Goal: Task Accomplishment & Management: Manage account settings

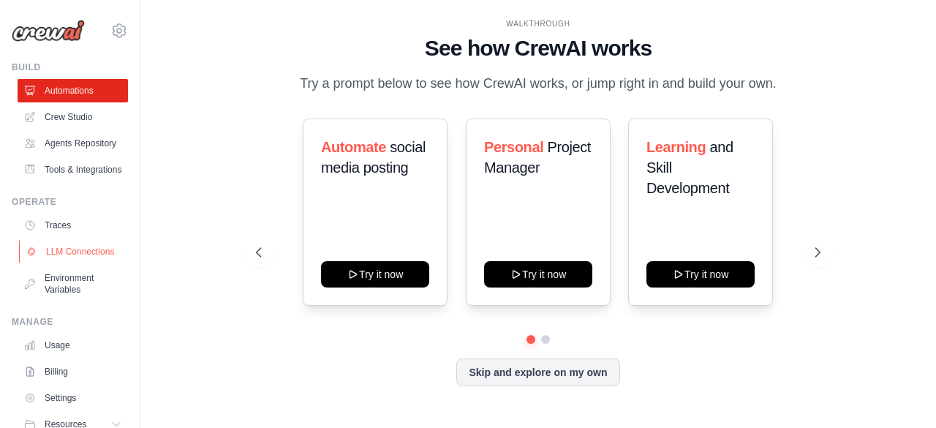
click at [75, 263] on link "LLM Connections" at bounding box center [74, 251] width 110 height 23
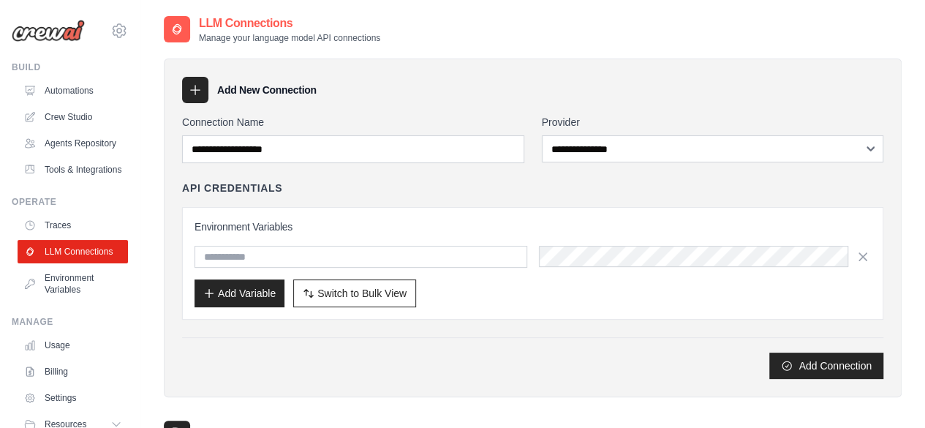
click at [72, 237] on link "Traces" at bounding box center [73, 225] width 110 height 23
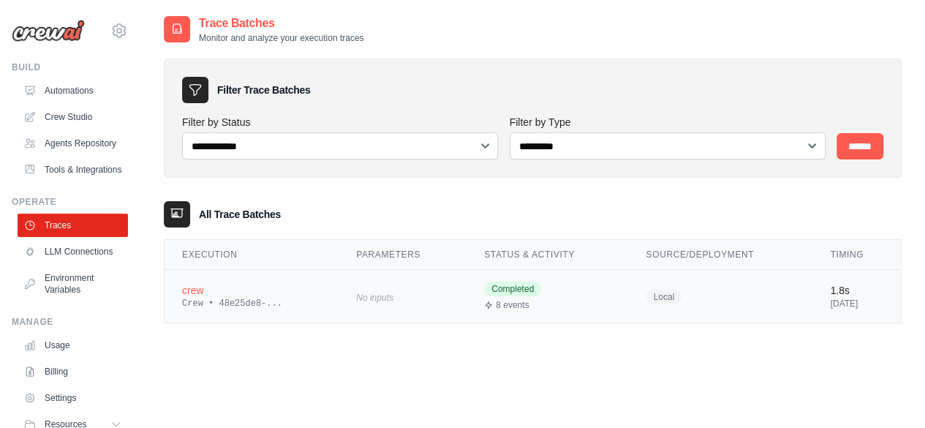
click at [285, 299] on div "Crew • 48e25de8-..." at bounding box center [251, 304] width 139 height 12
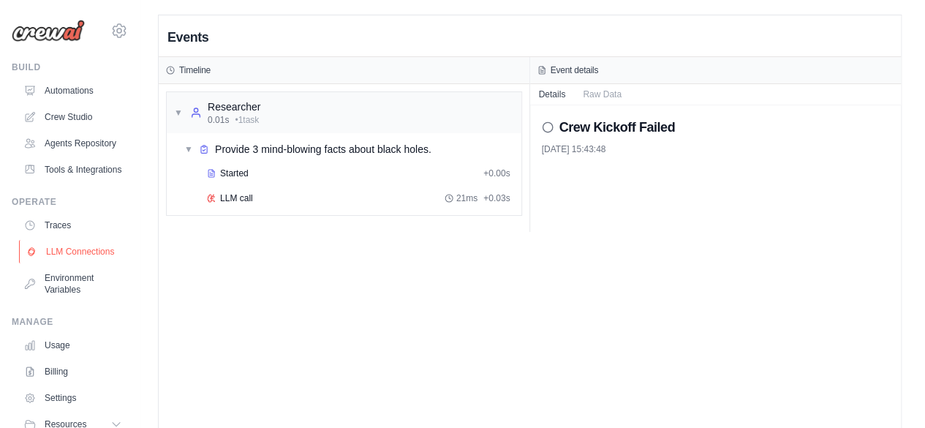
scroll to position [94, 0]
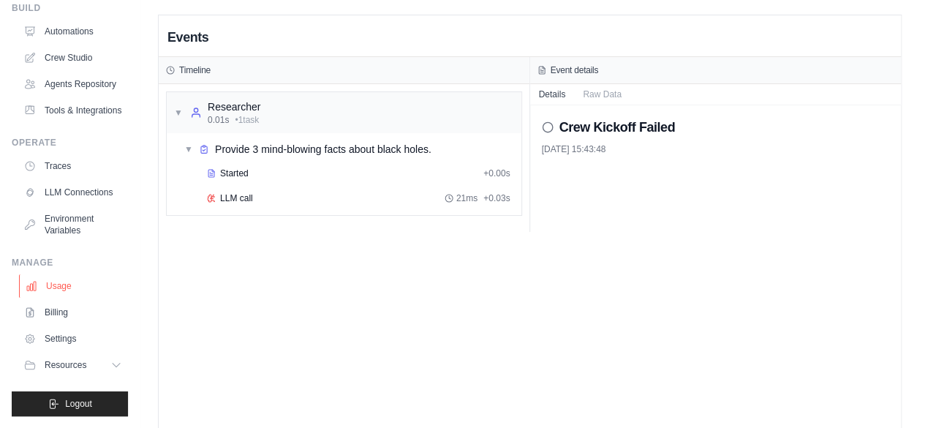
click at [68, 295] on link "Usage" at bounding box center [74, 285] width 110 height 23
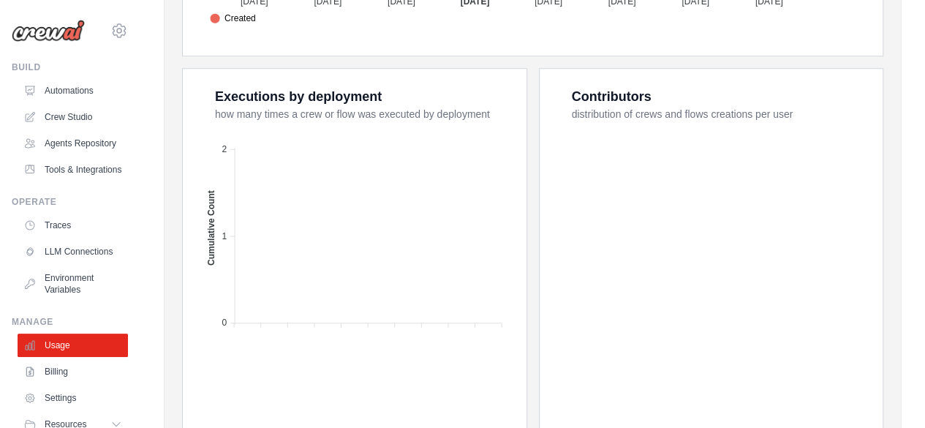
scroll to position [630, 0]
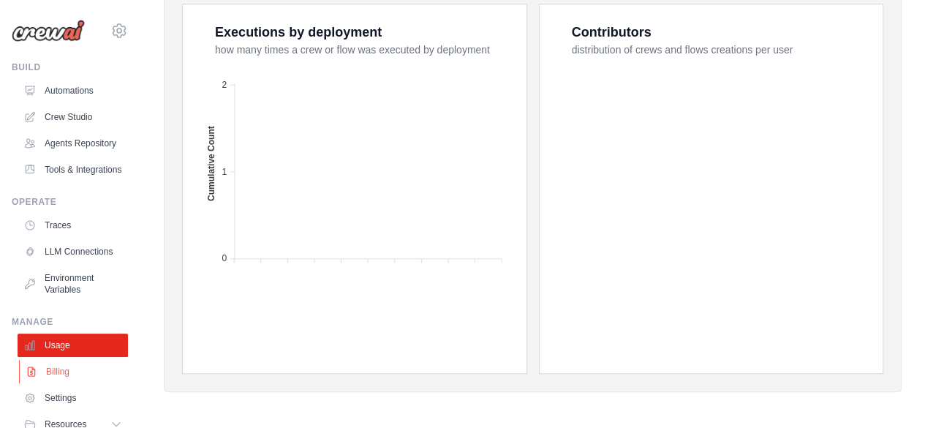
click at [66, 383] on link "Billing" at bounding box center [74, 371] width 110 height 23
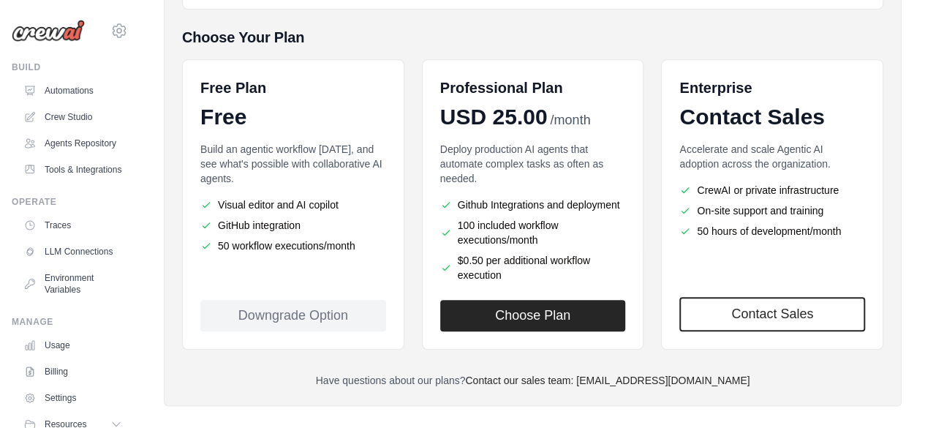
scroll to position [313, 0]
